Goal: Task Accomplishment & Management: Complete application form

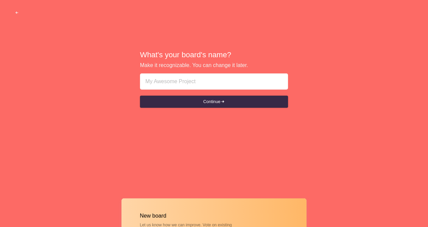
paste input "𝔧𝔫𝔡𝔮𝔲𝔫6̒8̒9̒3̒6̒上壹佰松68"
drag, startPoint x: 177, startPoint y: 79, endPoint x: 162, endPoint y: 84, distance: 16.0
click at [162, 84] on input "𝔧𝔫𝔡𝔮𝔲𝔫6̒8̒9̒3̒6̒上壹佰松68" at bounding box center [214, 81] width 137 height 16
paste input "⃰8⃰2⃰9⃰2⃰8⃰1⃰8⃰謪⃰"
click at [165, 81] on input "𝔧𝔫𝔡𝔮𝔲𝔫⃰8⃰2⃰9⃰2⃰8⃰1⃰8⃰謪⃰上壹佰松68" at bounding box center [214, 81] width 137 height 16
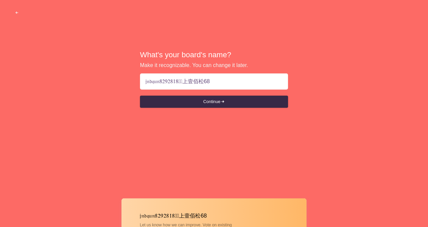
click at [187, 82] on input "𝔧𝔫𝔡𝔮𝔲𝔫8⃰2⃰9⃰2⃰8⃰1⃰8⃰謪⃰上壹佰松68" at bounding box center [214, 81] width 137 height 16
drag, startPoint x: 210, startPoint y: 52, endPoint x: 215, endPoint y: 75, distance: 23.5
click at [210, 53] on h2 "What's your board's name?" at bounding box center [214, 55] width 148 height 10
drag, startPoint x: 213, startPoint y: 83, endPoint x: 184, endPoint y: 84, distance: 29.7
click at [184, 84] on input "𝔧𝔫𝔡𝔮𝔲𝔫8⃰2⃰9⃰2⃰8⃰1⃰8⃰上壹佰松68" at bounding box center [214, 81] width 137 height 16
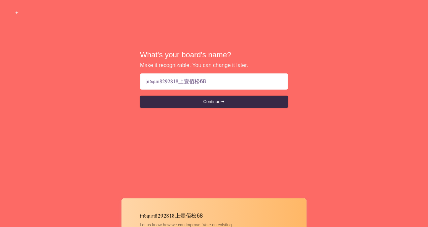
paste input "馊🔗👆🏻1ᅇs"
click at [156, 82] on input "𝔧𝔫𝔡𝔮𝔲𝔫8⃰2⃰9⃰2⃰8⃰1⃰8⃰馊🔗👆🏻1ᅇs68" at bounding box center [214, 81] width 137 height 16
click at [151, 89] on input "𝔧𝔫𝔡𝔮𝔲𝔫8⃰2⃰9⃰2⃰8⃰1⃰8⃰馊🔗👆🏻1ᅇs68" at bounding box center [214, 81] width 137 height 16
click at [153, 82] on input "𝔧𝔫𝔡𝔮𝔲𝔫8⃰2⃰9⃰2⃰8⃰1⃰8⃰馊🔗👆🏻1ᅇs68" at bounding box center [214, 81] width 137 height 16
type input "𝔧𝔫𝔡Q𝔮𝔲𝔫8⃰2⃰9⃰2⃰8⃰1⃰8⃰馊🔗👆🏻1ᅇs68"
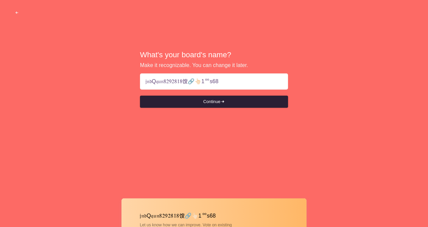
click at [222, 103] on button "Continue" at bounding box center [214, 102] width 148 height 12
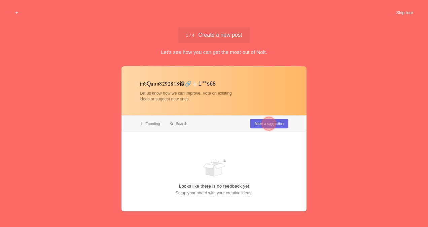
click at [407, 12] on button "Skip tour" at bounding box center [404, 13] width 33 height 12
